Goal: Task Accomplishment & Management: Manage account settings

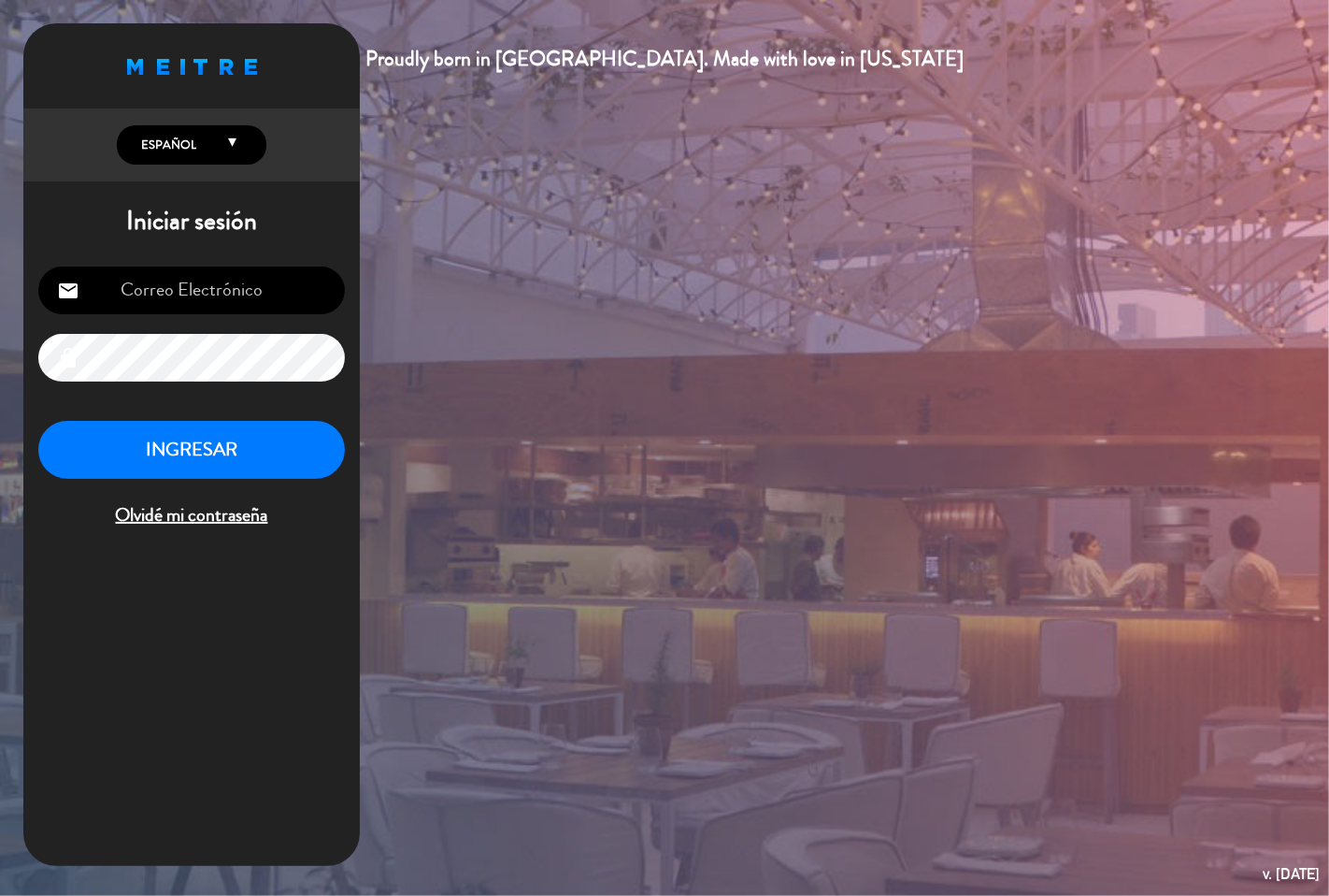
type input "[EMAIL_ADDRESS][DOMAIN_NAME]"
click at [239, 445] on button "INGRESAR" at bounding box center [191, 449] width 307 height 59
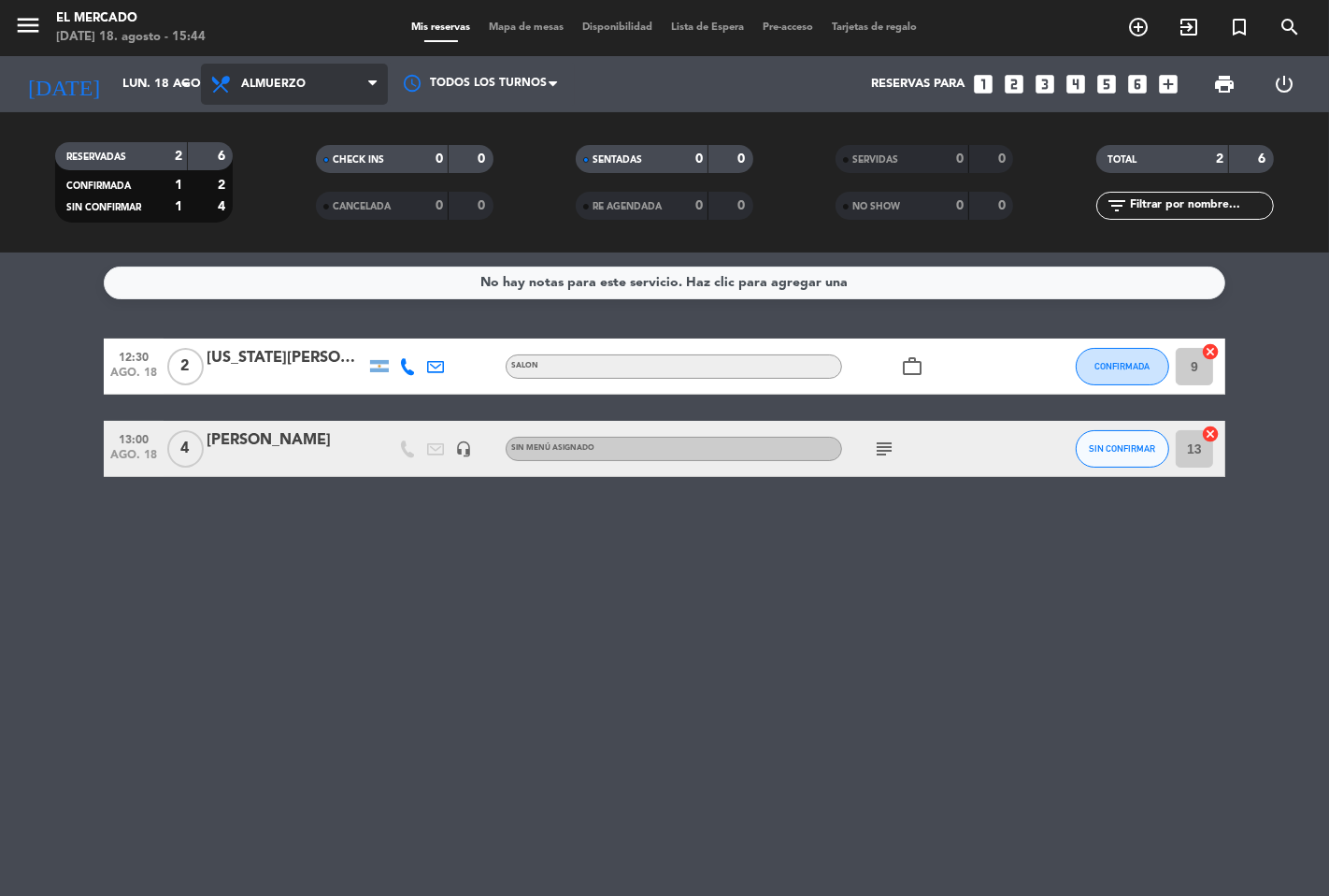
click at [303, 78] on span "Almuerzo" at bounding box center [273, 83] width 64 height 13
click at [290, 276] on ng-component "menu El Mercado [DATE] 18. agosto - 15:44 Mis reservas Mapa de mesas Disponibil…" at bounding box center [664, 448] width 1329 height 896
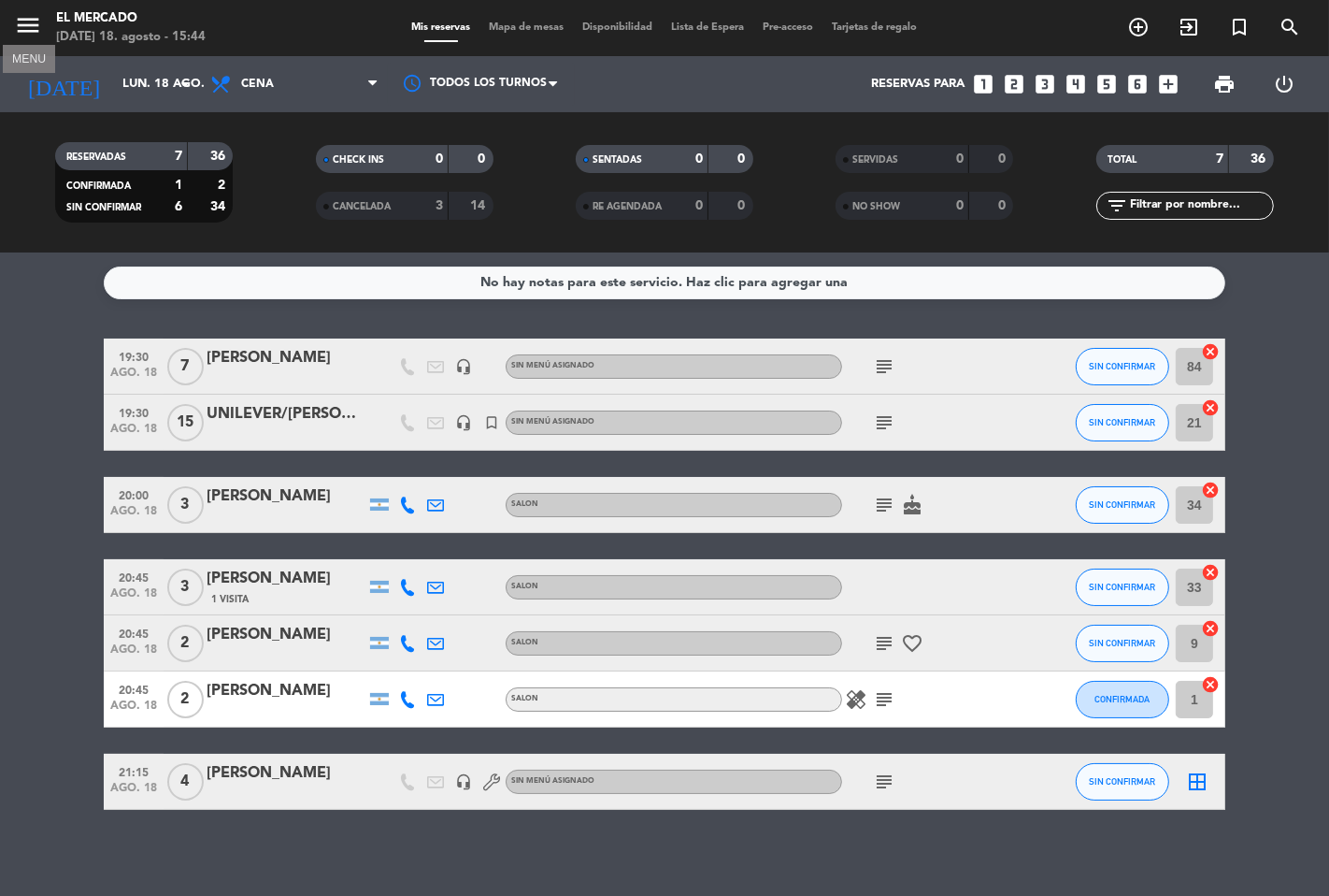
click at [34, 23] on icon "menu" at bounding box center [27, 25] width 28 height 28
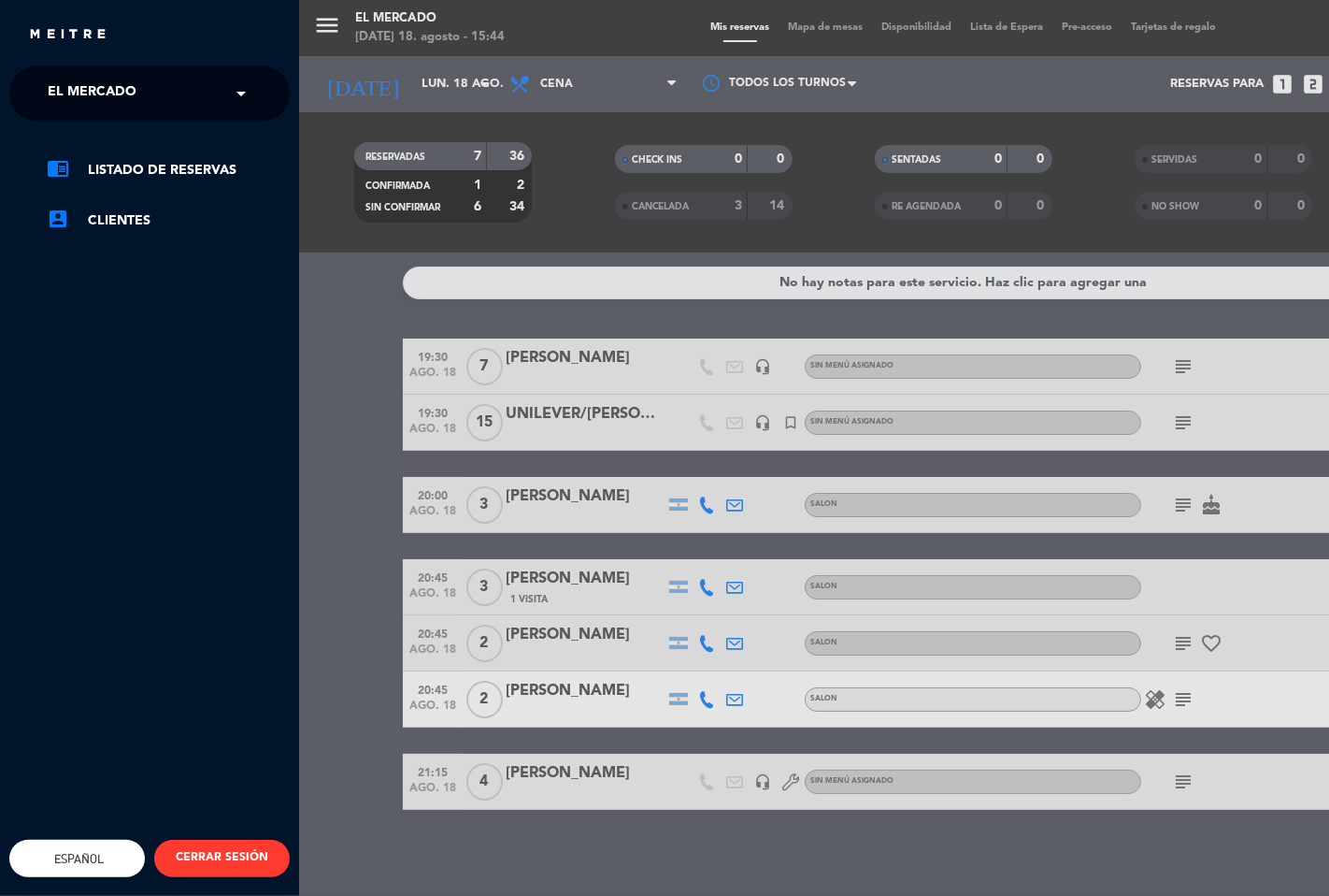
click at [132, 68] on ng-select "× El Mercado ×" at bounding box center [150, 93] width 281 height 56
click at [140, 96] on div "× El Mercado" at bounding box center [102, 93] width 124 height 39
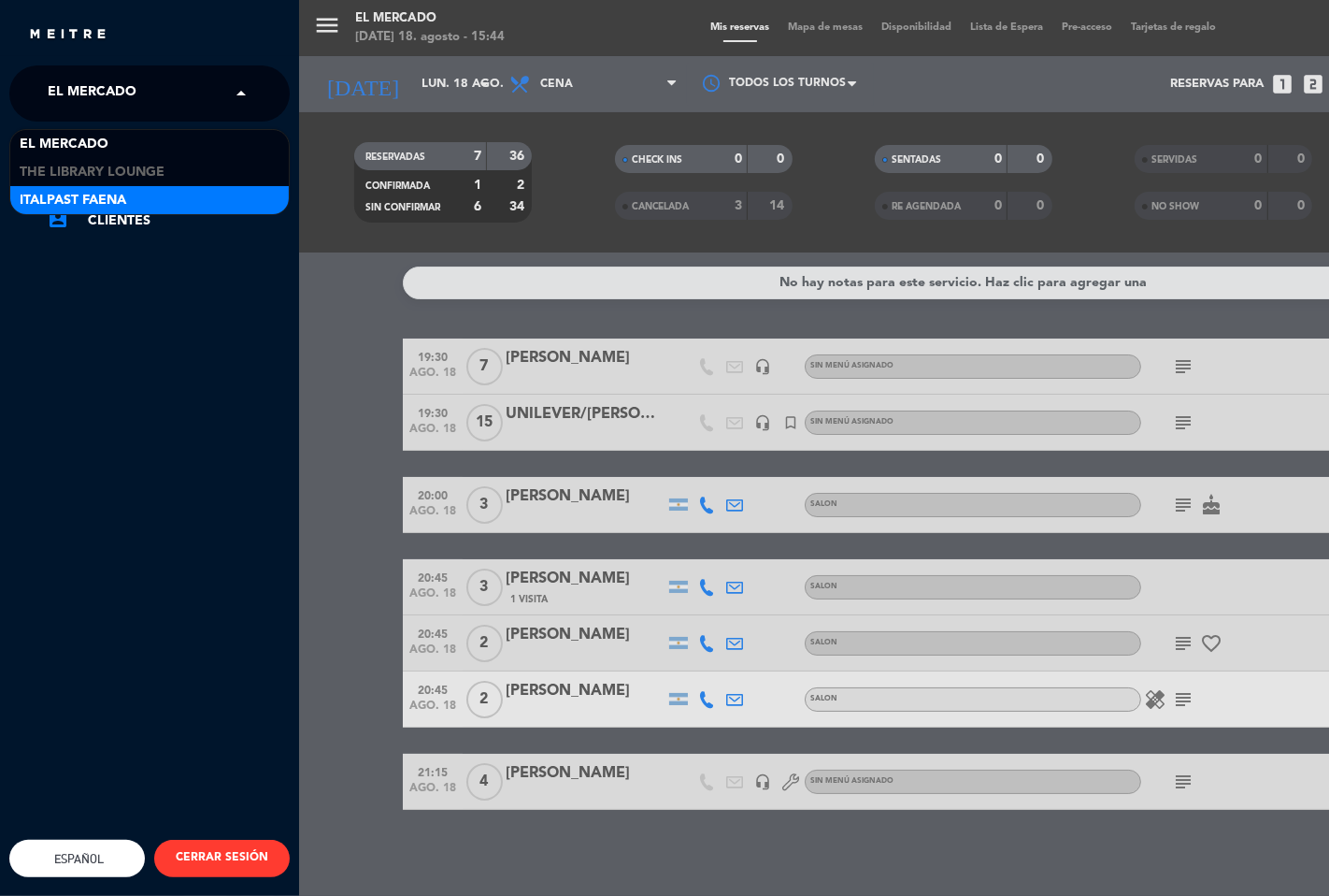
click at [97, 194] on span "Italpast Faena" at bounding box center [73, 201] width 107 height 21
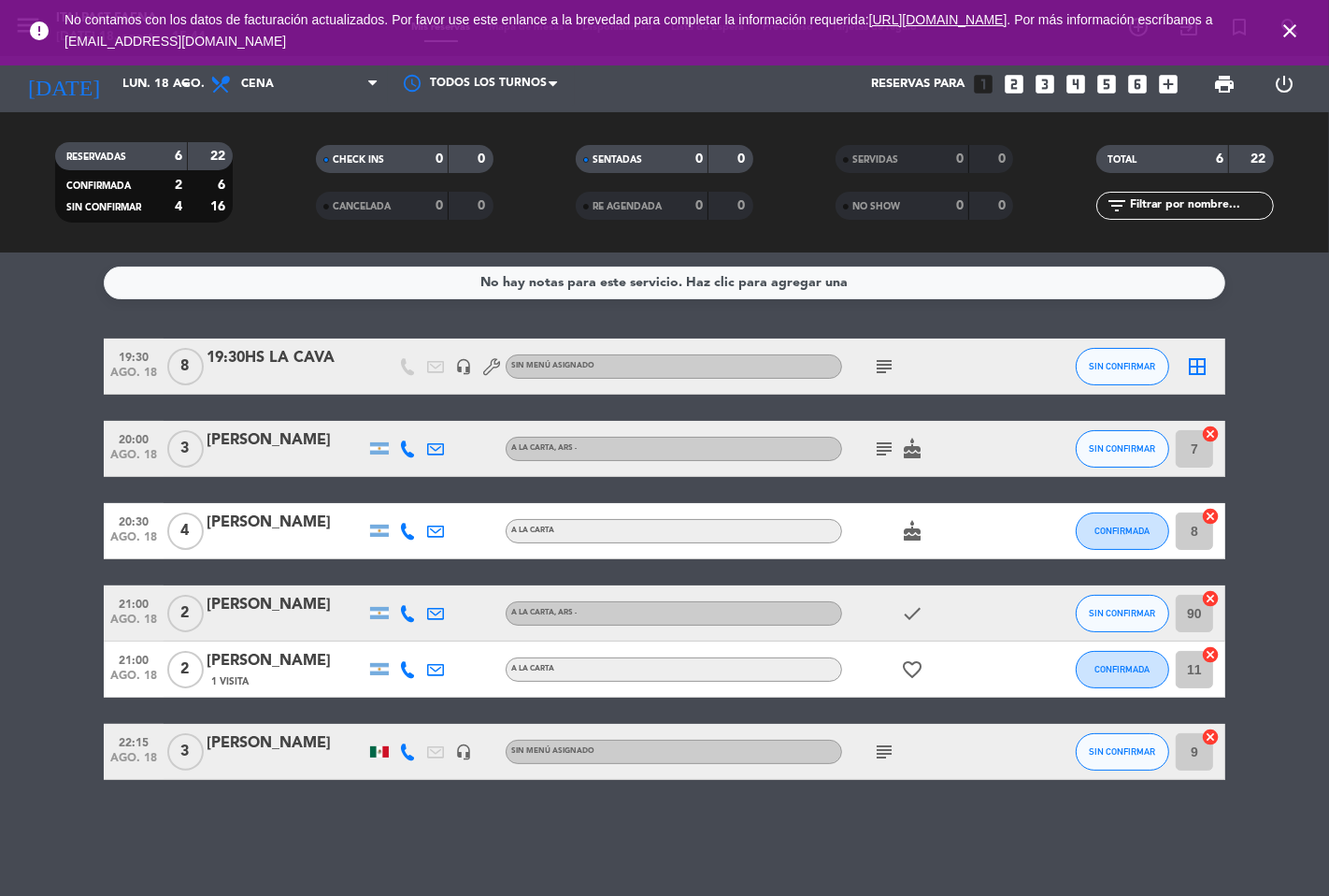
click at [1297, 26] on icon "close" at bounding box center [1289, 30] width 22 height 22
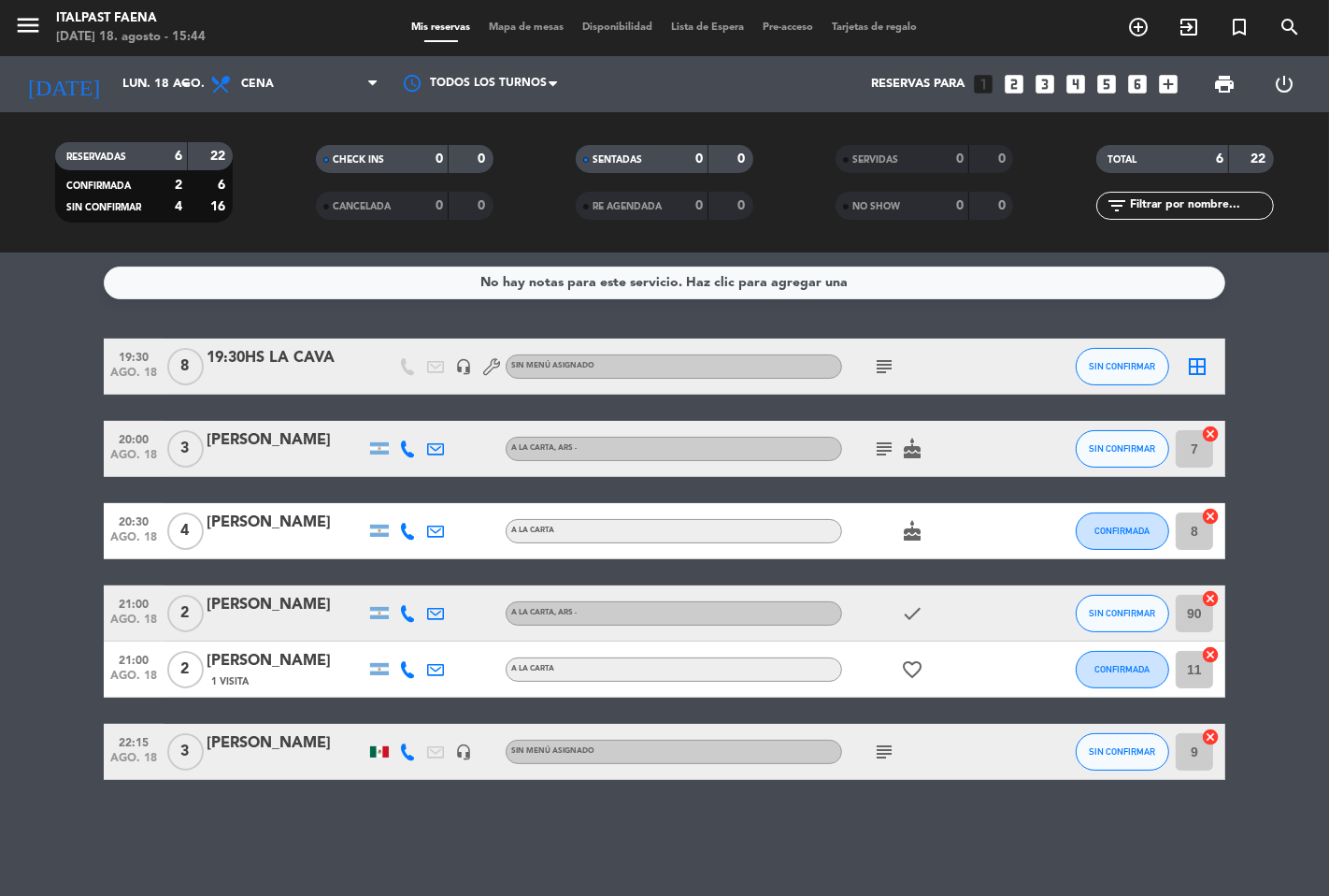
drag, startPoint x: 208, startPoint y: 147, endPoint x: 231, endPoint y: 147, distance: 23.0
click at [231, 147] on filter-checkbox "RESERVADAS 6 22 CONFIRMADA 2 6 SIN CONFIRMAR 4 16" at bounding box center [144, 182] width 260 height 81
click at [283, 216] on filter-checkbox "CANCELADA 0 0" at bounding box center [404, 205] width 260 height 28
click at [879, 749] on icon "subject" at bounding box center [883, 751] width 22 height 22
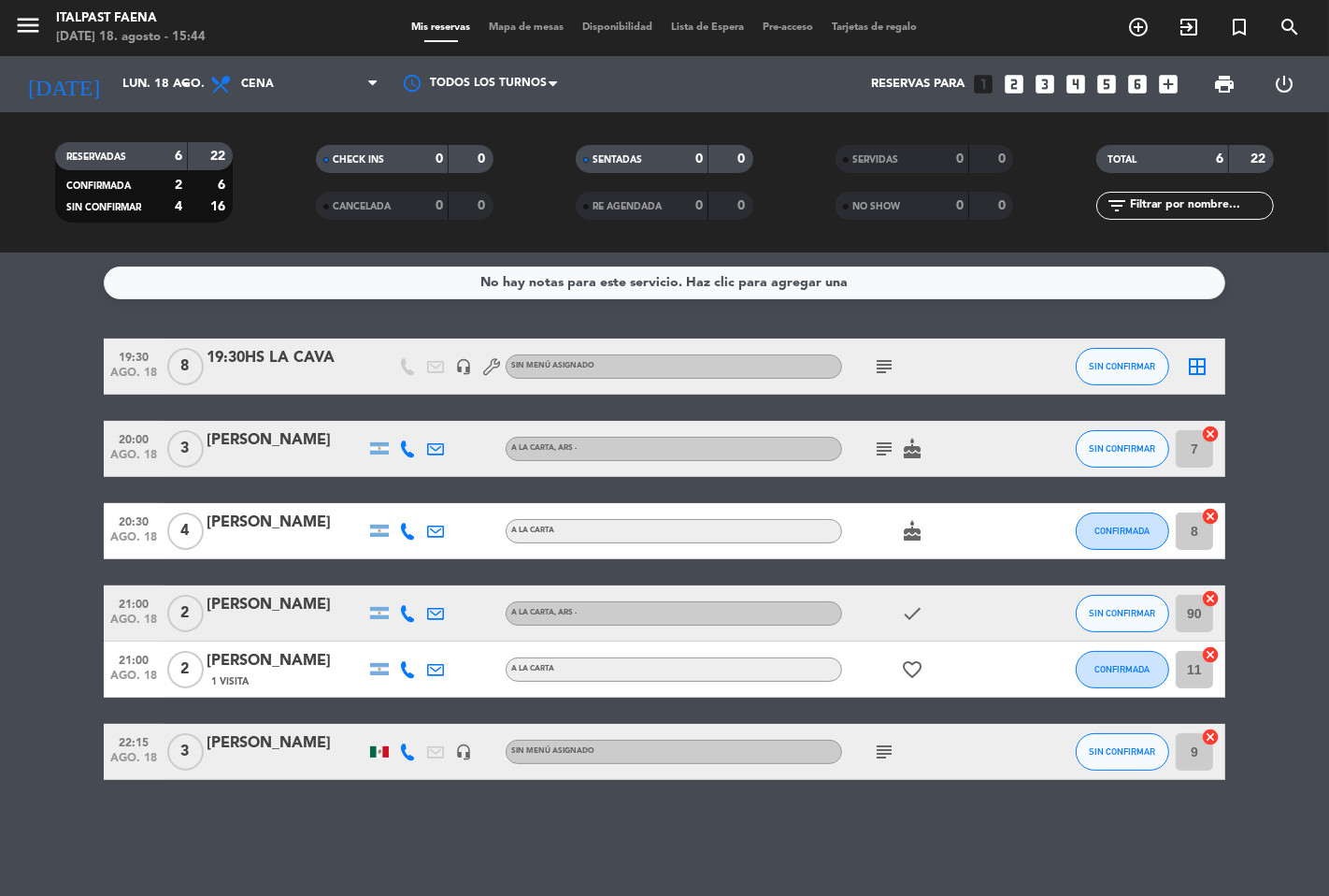
click at [905, 533] on icon "cake" at bounding box center [912, 530] width 22 height 22
click at [908, 452] on icon "cake" at bounding box center [912, 448] width 22 height 22
click at [874, 369] on icon "subject" at bounding box center [883, 366] width 22 height 22
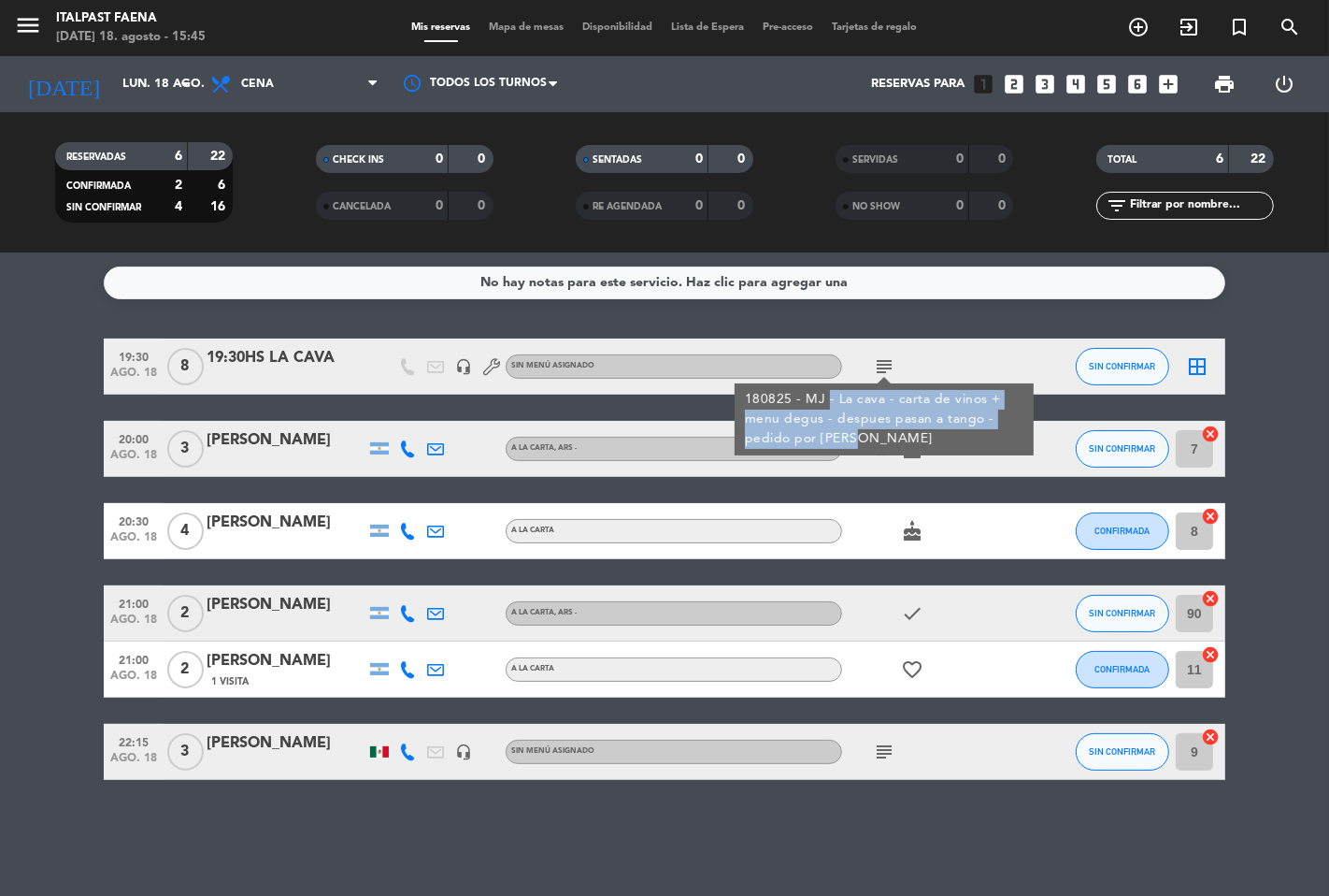
drag, startPoint x: 825, startPoint y: 394, endPoint x: 856, endPoint y: 451, distance: 64.9
click at [856, 451] on div "180825 - MJ - La cava - carta de vinos + menu degus - despues pasan a tango - p…" at bounding box center [884, 419] width 299 height 72
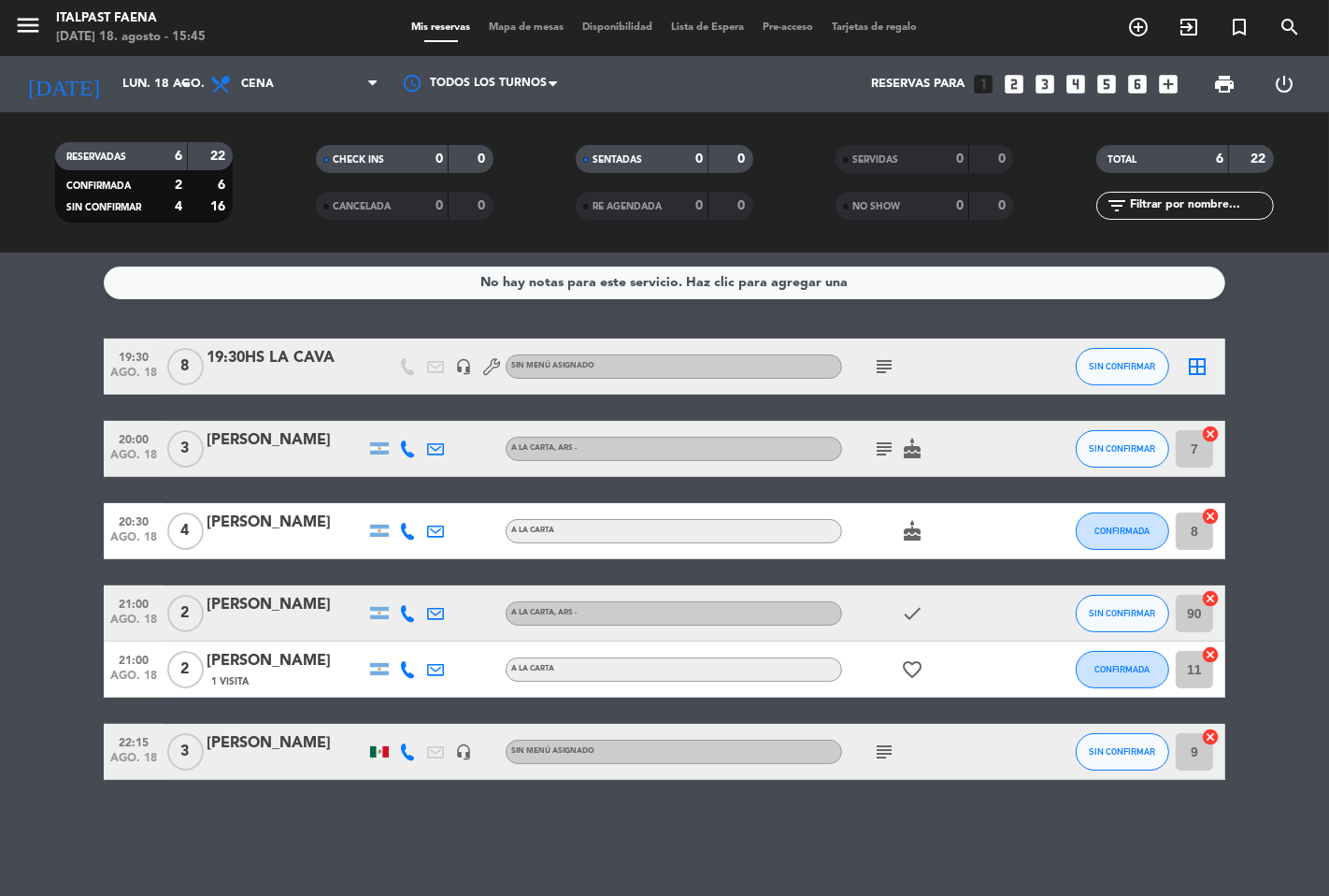
click at [288, 317] on div "No hay notas para este servicio. Haz clic para agregar una 19:30 [DATE] 8 19:30…" at bounding box center [664, 574] width 1329 height 644
click at [1222, 81] on span "print" at bounding box center [1224, 83] width 22 height 22
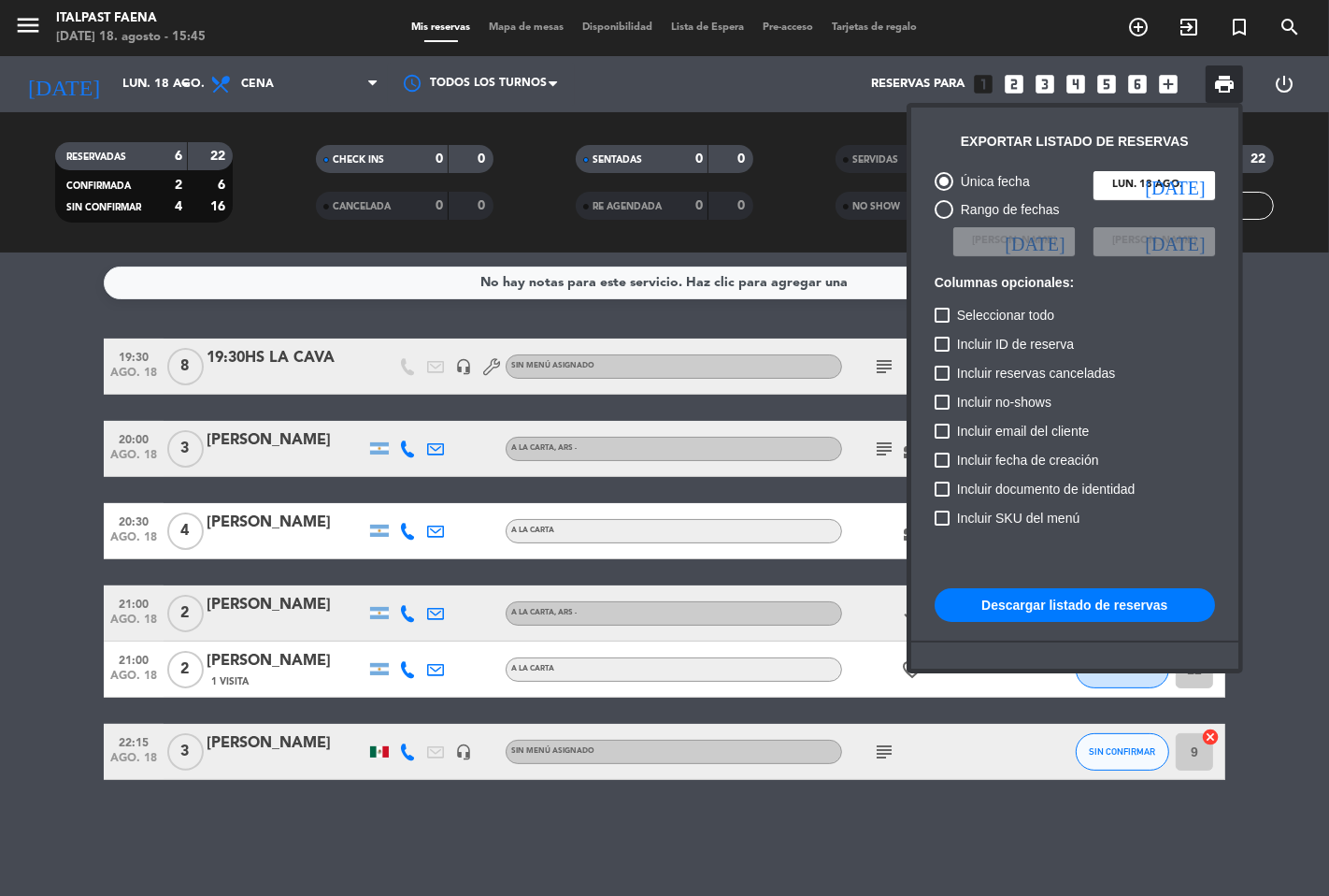
click at [1069, 612] on button "Descargar listado de reservas" at bounding box center [1075, 605] width 281 height 34
